Goal: Information Seeking & Learning: Learn about a topic

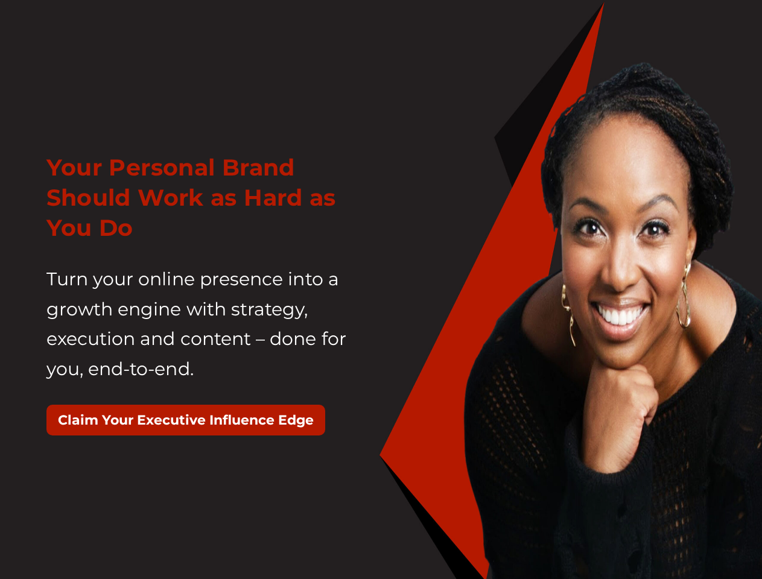
click at [381, 290] on div "Your Personal Brand Should Work as Hard as You Do Turn your online presence int…" at bounding box center [209, 300] width 344 height 325
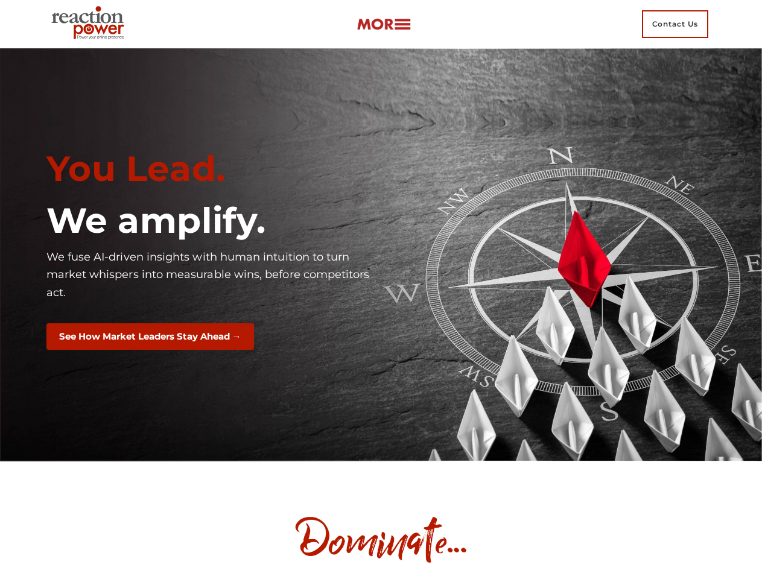
click at [381, 290] on div "You Lead. We amplify. We fuse AI-driven insights with human intuition to turn m…" at bounding box center [209, 255] width 344 height 232
